Goal: Ask a question

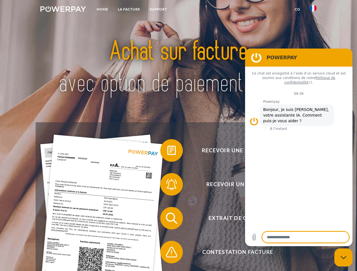
click at [63, 10] on img at bounding box center [62, 9] width 45 height 6
click at [313, 10] on img at bounding box center [313, 8] width 7 height 7
click at [297, 9] on link "CG" at bounding box center [297, 9] width 15 height 10
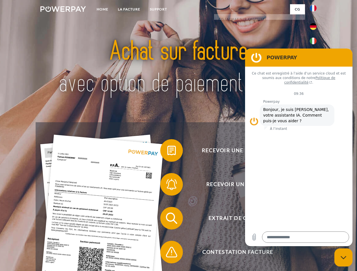
click at [167, 152] on span at bounding box center [163, 150] width 28 height 28
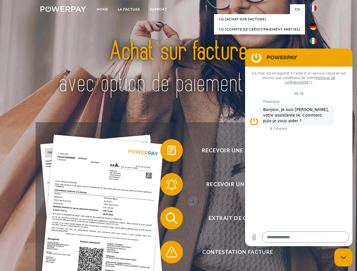
click at [167, 186] on span at bounding box center [163, 184] width 28 height 28
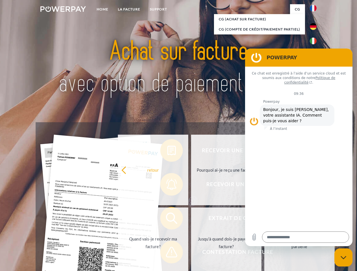
click at [191, 219] on link "Jusqu'à quand dois-je payer ma facture?" at bounding box center [226, 243] width 70 height 71
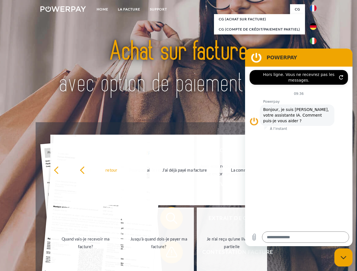
click at [167, 253] on span at bounding box center [163, 252] width 28 height 28
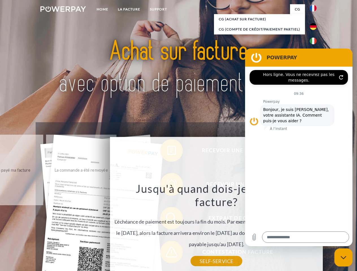
click at [343, 258] on icon "Fermer la fenêtre de messagerie" at bounding box center [343, 258] width 6 height 4
type textarea "*"
